Goal: Task Accomplishment & Management: Use online tool/utility

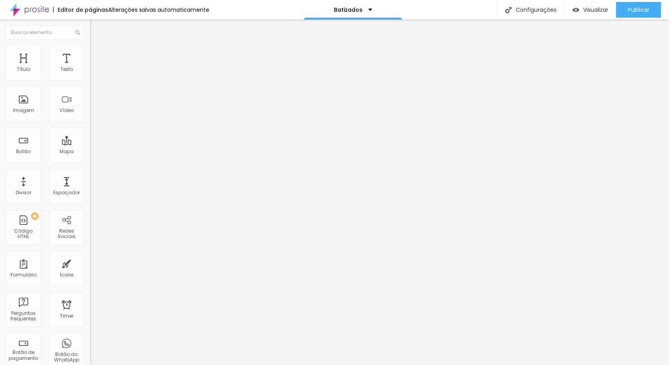
click at [90, 151] on input "24" at bounding box center [104, 155] width 29 height 8
type input "8"
type input "2"
type input "20"
type input "8"
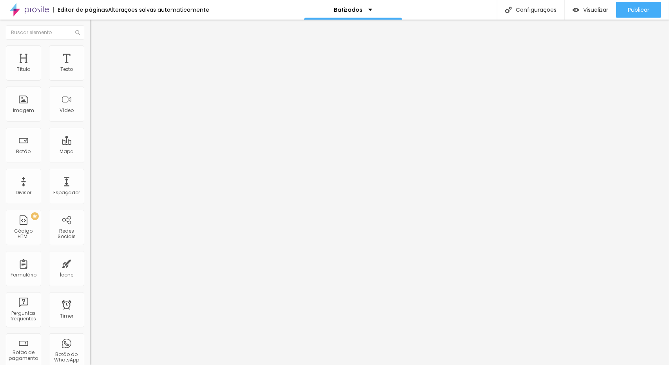
type input "3"
type input "30"
click at [90, 151] on input "24" at bounding box center [104, 155] width 29 height 8
type input "8"
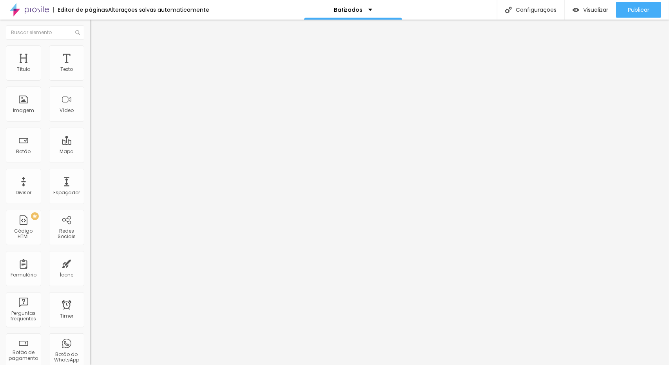
type input "2"
type input "20"
type input "8"
type input "3"
type input "30"
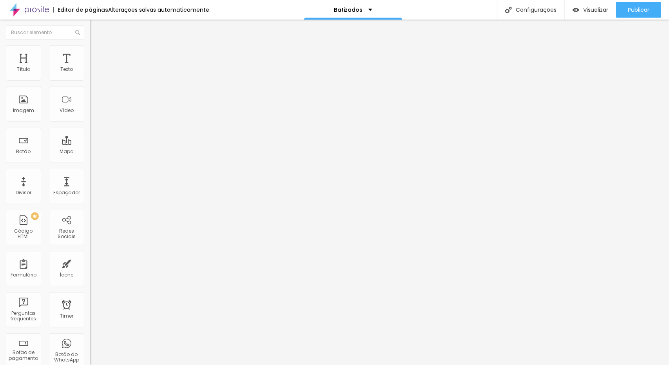
type input "30"
click at [90, 151] on input "20" at bounding box center [104, 155] width 29 height 8
type input "8"
type input "2"
type input "24"
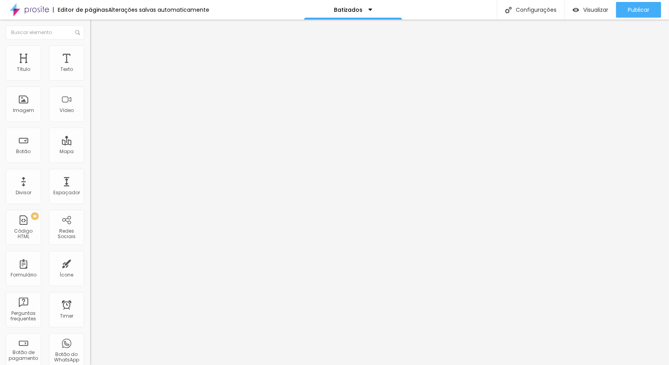
type input "24"
click at [90, 70] on div "20 Tamanho do texto" at bounding box center [135, 108] width 90 height 111
click at [90, 151] on input "20" at bounding box center [104, 155] width 29 height 8
type input "8"
type input "2"
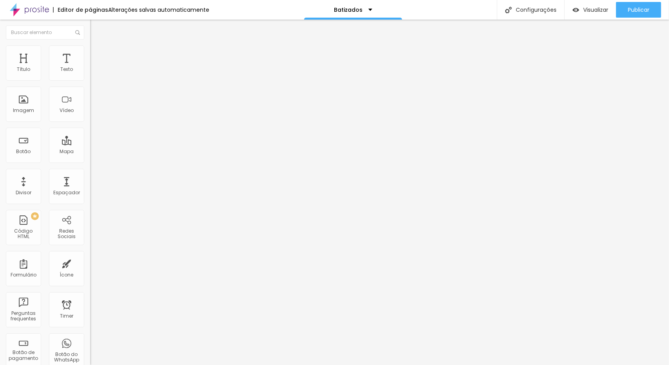
type input "24"
click at [90, 67] on span "Trocar imagem" at bounding box center [111, 64] width 43 height 7
